Goal: Information Seeking & Learning: Learn about a topic

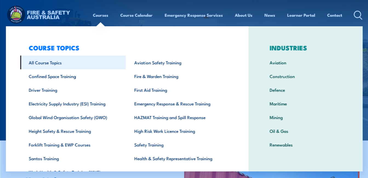
click at [47, 63] on link "All Course Topics" at bounding box center [73, 63] width 106 height 14
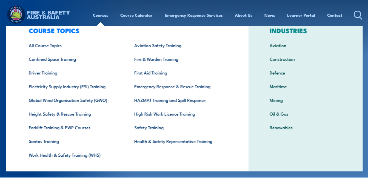
scroll to position [20, 0]
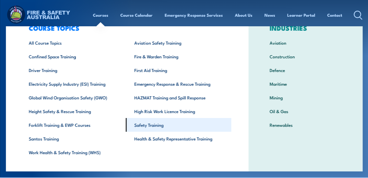
click at [151, 125] on link "Safety Training" at bounding box center [179, 125] width 106 height 14
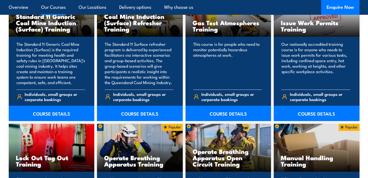
scroll to position [466, 0]
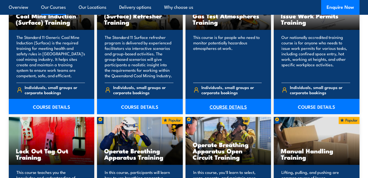
click at [247, 109] on link "COURSE DETAILS" at bounding box center [229, 106] width 86 height 15
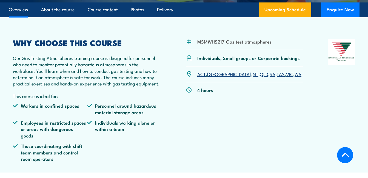
scroll to position [146, 0]
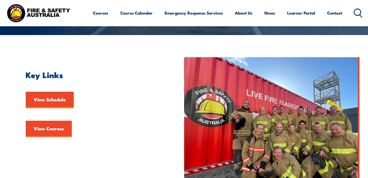
scroll to position [153, 0]
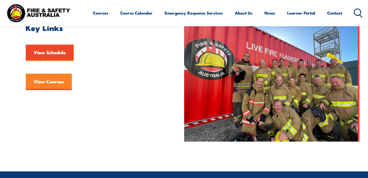
click at [56, 80] on link "View Courses" at bounding box center [49, 82] width 46 height 16
